Goal: Ask a question

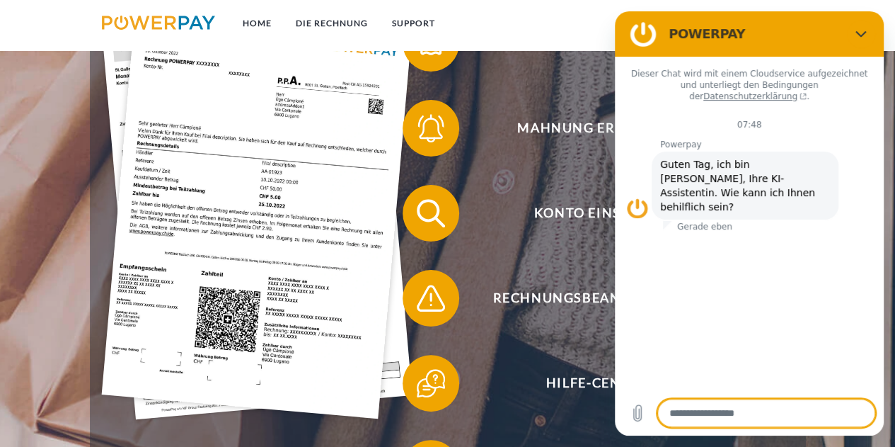
click at [698, 415] on textarea at bounding box center [766, 412] width 218 height 28
type textarea "*"
type textarea "**"
type textarea "*"
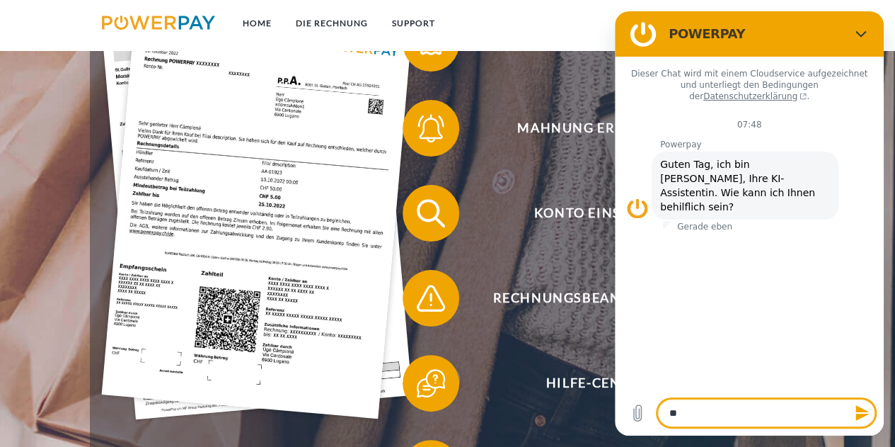
type textarea "*"
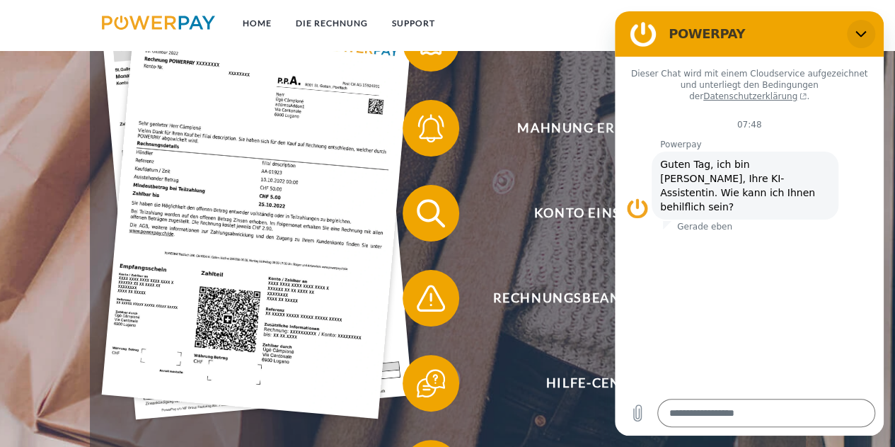
click at [858, 25] on button "Schließen" at bounding box center [861, 34] width 28 height 28
type textarea "*"
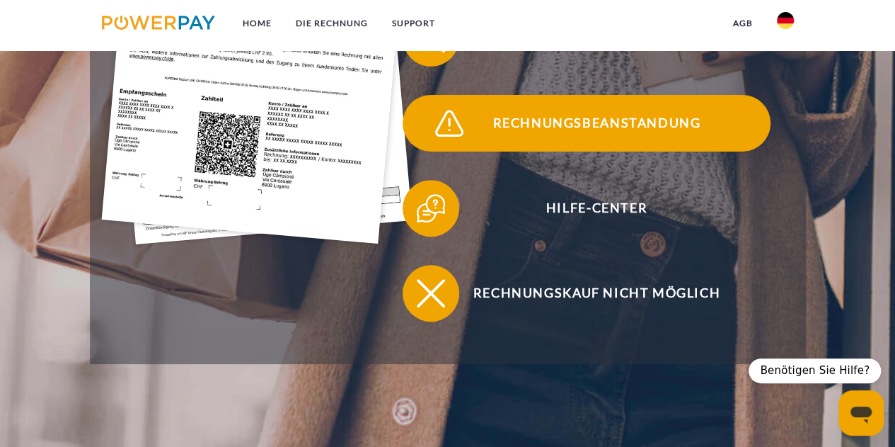
scroll to position [475, 0]
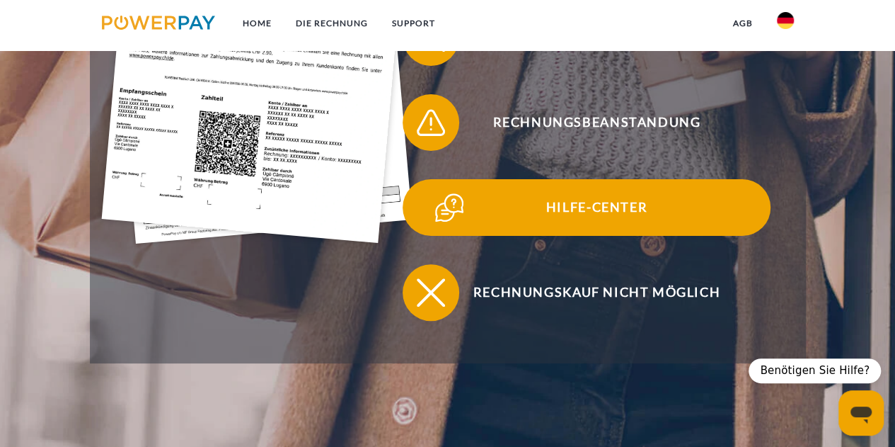
click at [601, 212] on span "Hilfe-Center" at bounding box center [596, 207] width 347 height 57
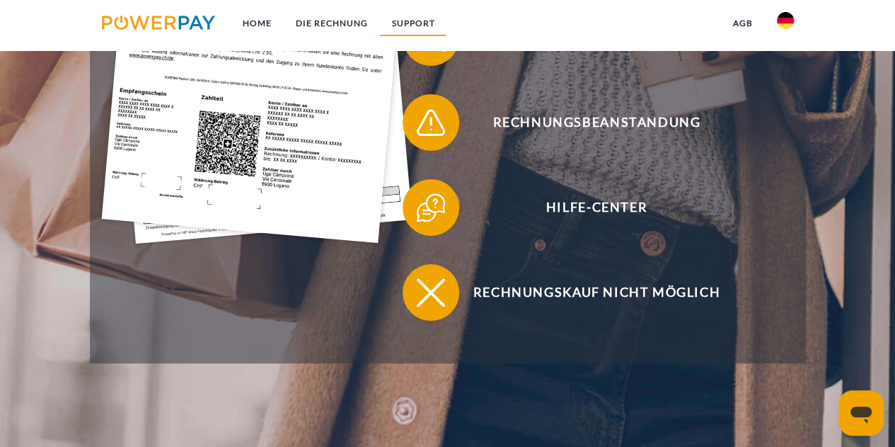
click at [413, 25] on link "SUPPORT" at bounding box center [412, 23] width 67 height 25
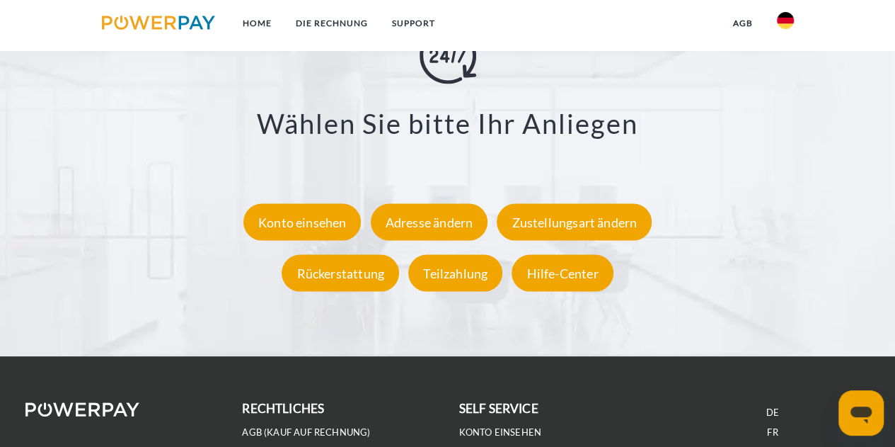
scroll to position [2429, 0]
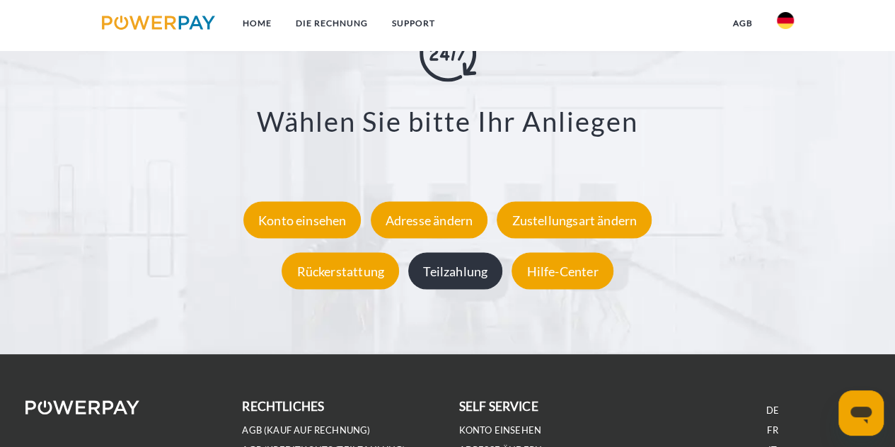
click at [471, 272] on div "Teilzahlung" at bounding box center [455, 271] width 94 height 37
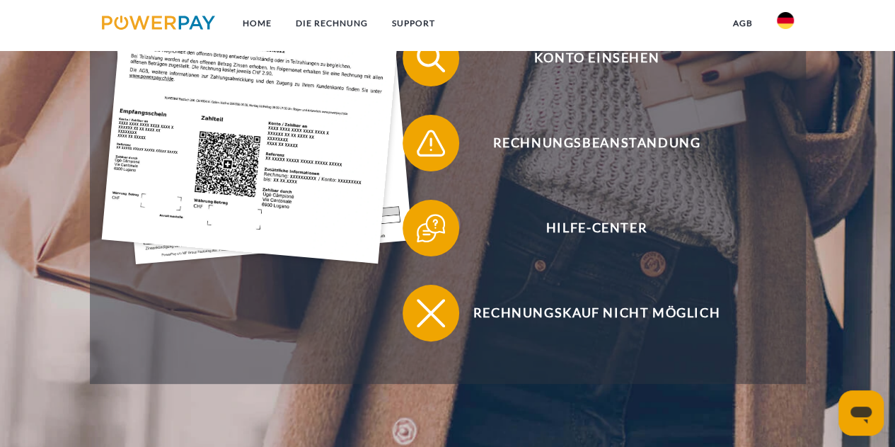
scroll to position [455, 0]
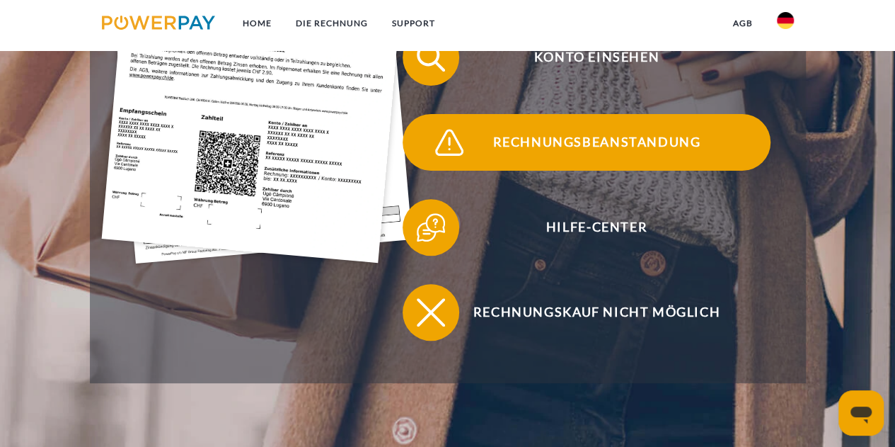
click at [540, 152] on span "Rechnungsbeanstandung" at bounding box center [596, 142] width 347 height 57
